Goal: Find specific page/section

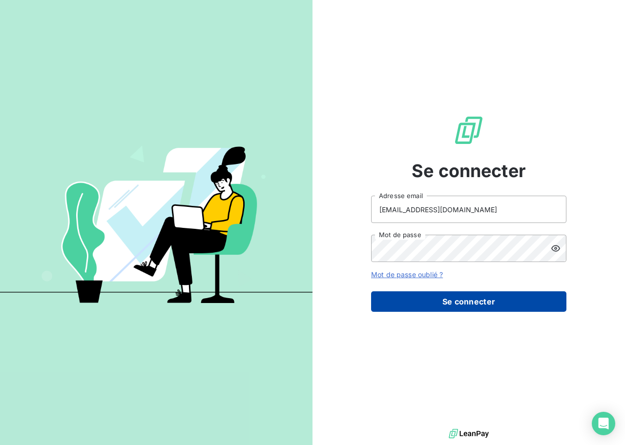
click at [476, 295] on button "Se connecter" at bounding box center [468, 302] width 195 height 21
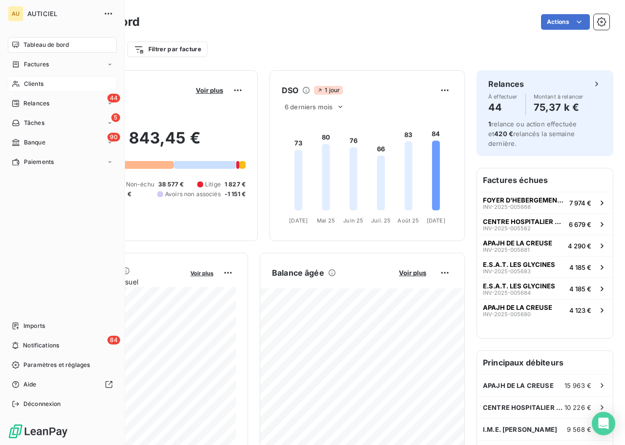
click at [24, 85] on span "Clients" at bounding box center [34, 84] width 20 height 9
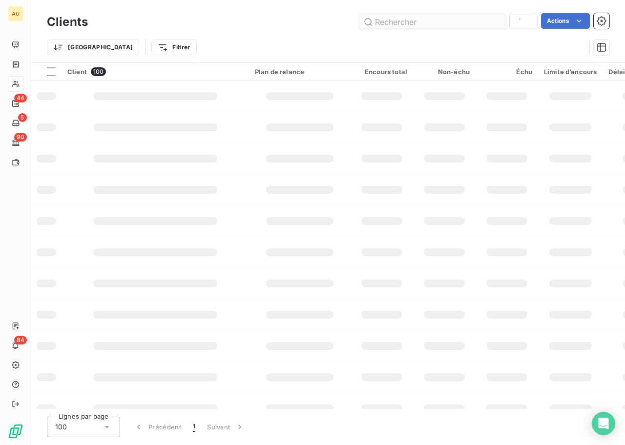
click at [411, 25] on input "text" at bounding box center [432, 22] width 147 height 16
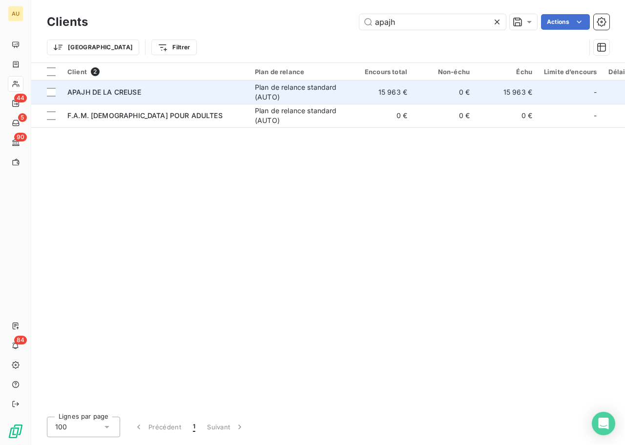
type input "apajh"
click at [102, 100] on td "APAJH DE LA CREUSE" at bounding box center [156, 92] width 188 height 23
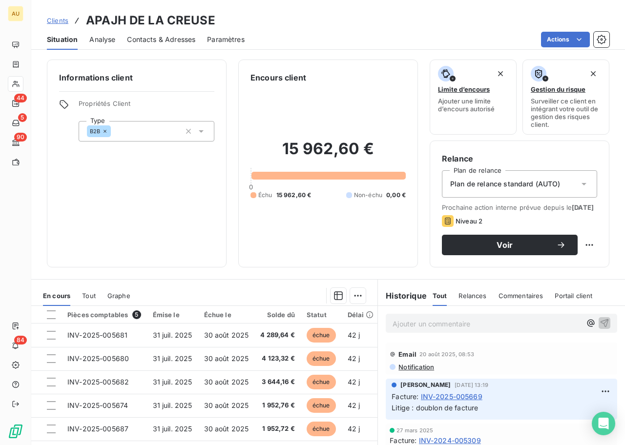
click at [307, 22] on div "Clients APAJH DE LA CREUSE" at bounding box center [328, 21] width 594 height 18
